Goal: Transaction & Acquisition: Book appointment/travel/reservation

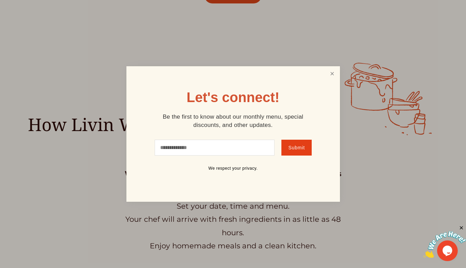
click at [334, 75] on link "Close" at bounding box center [331, 73] width 13 height 13
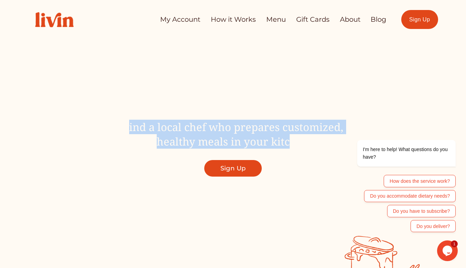
drag, startPoint x: 124, startPoint y: 127, endPoint x: 291, endPoint y: 144, distance: 167.6
click at [291, 144] on span "Find a local chef who prepares customized, healthy meals in your kitchen" at bounding box center [233, 134] width 220 height 29
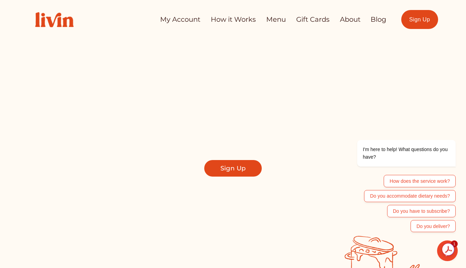
click at [121, 227] on div at bounding box center [233, 117] width 466 height 235
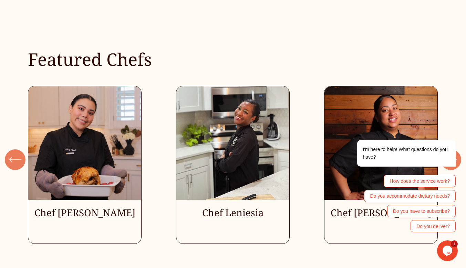
scroll to position [1765, 0]
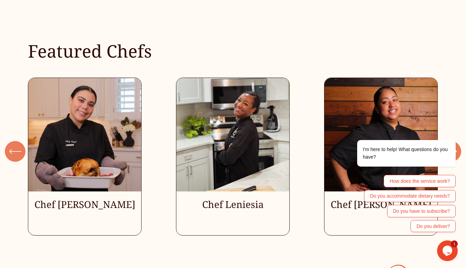
click at [93, 133] on ul "Chef [PERSON_NAME] Chef Leniesia" at bounding box center [233, 156] width 410 height 158
click at [79, 182] on ul "Chef [PERSON_NAME] Chef Leniesia" at bounding box center [233, 156] width 410 height 158
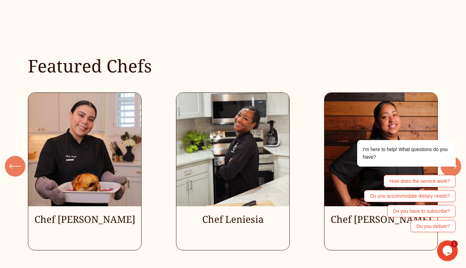
scroll to position [1750, 0]
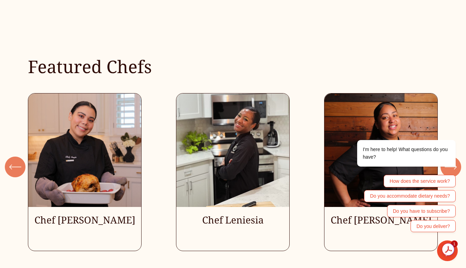
click at [240, 121] on ul "Chef [PERSON_NAME] Chef Leniesia" at bounding box center [233, 172] width 410 height 158
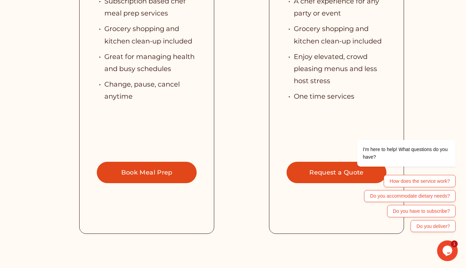
scroll to position [1479, 0]
click at [311, 162] on link "Request a Quote" at bounding box center [337, 172] width 100 height 21
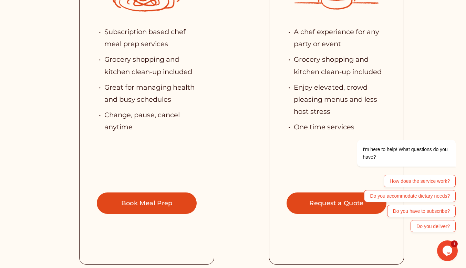
scroll to position [1451, 0]
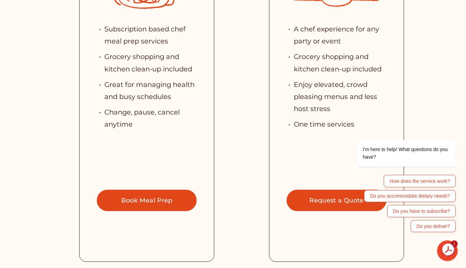
click at [135, 189] on link "Book Meal Prep" at bounding box center [147, 199] width 100 height 21
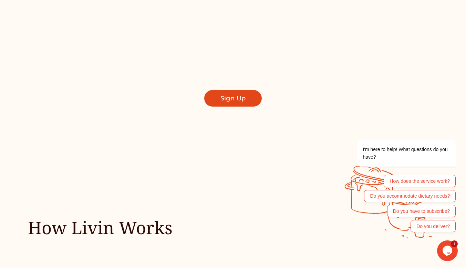
scroll to position [0, 0]
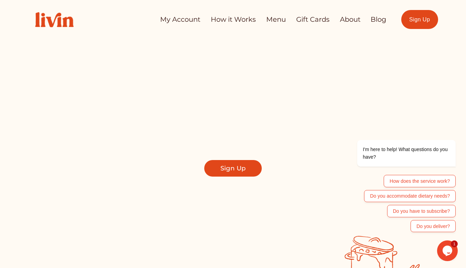
click at [231, 19] on link "How it Works" at bounding box center [233, 19] width 45 height 13
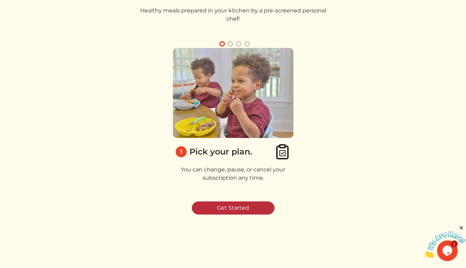
click at [222, 206] on link "Get Started" at bounding box center [233, 207] width 83 height 13
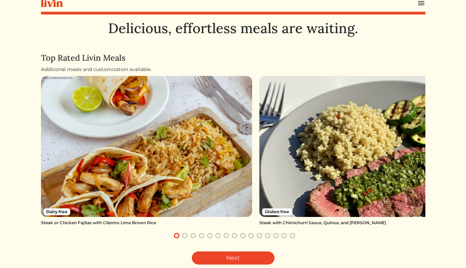
scroll to position [19, 0]
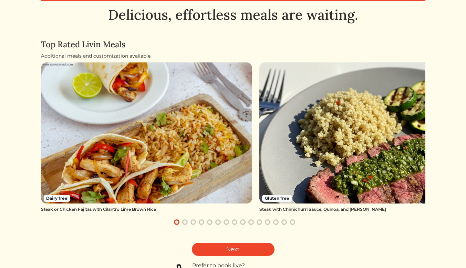
click at [310, 142] on img at bounding box center [364, 132] width 211 height 141
click at [229, 247] on link "Next" at bounding box center [233, 248] width 83 height 13
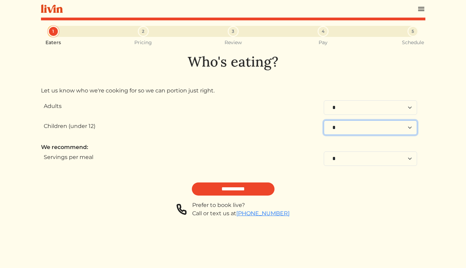
click at [335, 130] on select "* * * * * * * * * * **" at bounding box center [370, 127] width 93 height 14
select select "*"
click at [324, 120] on select "* * * * * * * * * * **" at bounding box center [370, 127] width 93 height 14
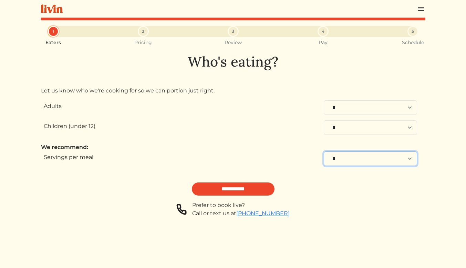
click at [329, 158] on select "* * * * * * * * **" at bounding box center [370, 158] width 93 height 14
select select "*"
click at [324, 151] on select "* * * * * * * * **" at bounding box center [370, 158] width 93 height 14
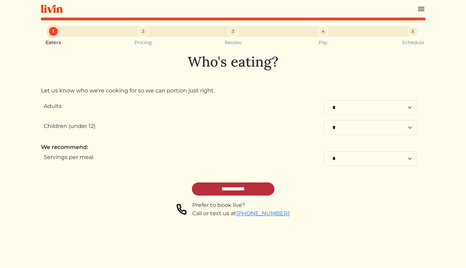
click at [258, 186] on input "**********" at bounding box center [233, 188] width 83 height 13
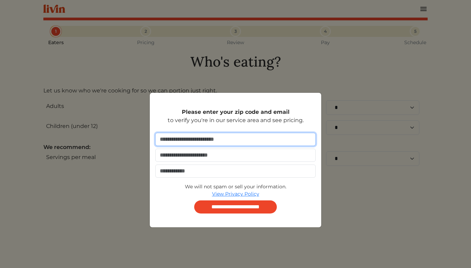
drag, startPoint x: 214, startPoint y: 145, endPoint x: 171, endPoint y: 138, distance: 42.9
click at [171, 138] on input "number" at bounding box center [235, 139] width 160 height 13
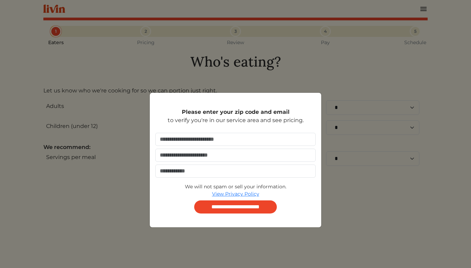
click at [164, 206] on form "**********" at bounding box center [235, 173] width 160 height 81
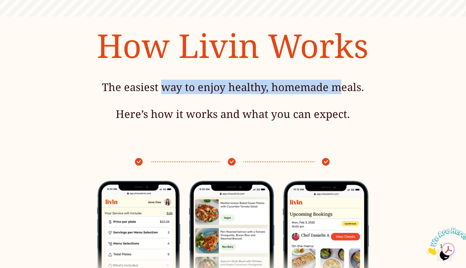
drag, startPoint x: 161, startPoint y: 88, endPoint x: 336, endPoint y: 94, distance: 175.7
click at [336, 94] on h4 "The easiest way to enjoy healthy, homemade meals." at bounding box center [232, 87] width 341 height 14
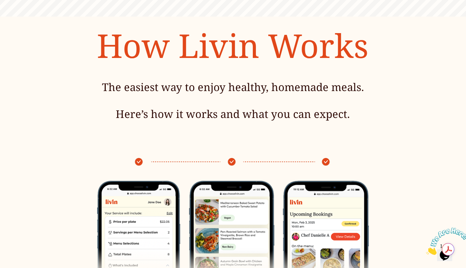
click at [323, 125] on div "The easiest way to enjoy healthy, homemade meals. Here’s how it works and what …" at bounding box center [232, 103] width 341 height 46
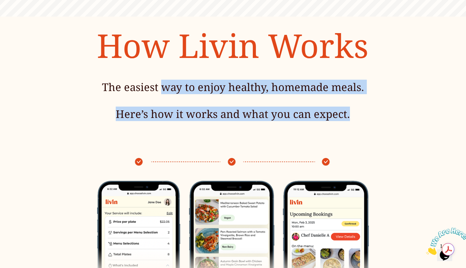
drag, startPoint x: 351, startPoint y: 117, endPoint x: 161, endPoint y: 90, distance: 191.6
click at [161, 90] on div "The easiest way to enjoy healthy, homemade meals. Here’s how it works and what …" at bounding box center [232, 100] width 341 height 41
click at [209, 84] on h4 "The easiest way to enjoy healthy, homemade meals." at bounding box center [232, 87] width 341 height 14
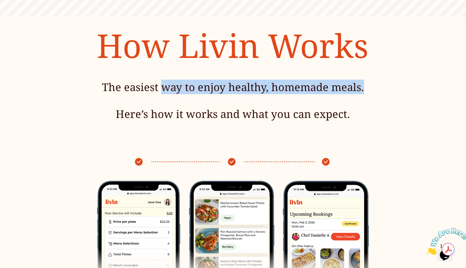
drag, startPoint x: 159, startPoint y: 89, endPoint x: 363, endPoint y: 94, distance: 204.6
click at [363, 94] on h4 "The easiest way to enjoy healthy, homemade meals." at bounding box center [232, 87] width 341 height 14
copy h4 "way to enjoy healthy, homemade meals."
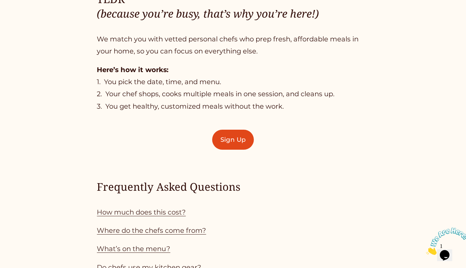
scroll to position [436, 0]
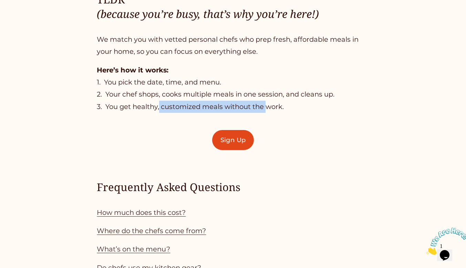
drag, startPoint x: 161, startPoint y: 110, endPoint x: 283, endPoint y: 112, distance: 122.3
click at [283, 112] on p "Here’s how it works: 1. You pick the date, time, and menu. 2. Your chef shops, …" at bounding box center [233, 88] width 272 height 49
